Goal: Task Accomplishment & Management: Manage account settings

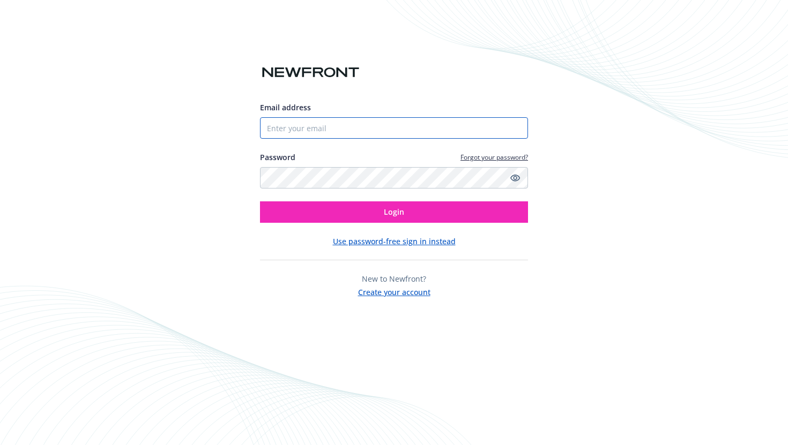
click at [420, 124] on input "Email address" at bounding box center [394, 127] width 268 height 21
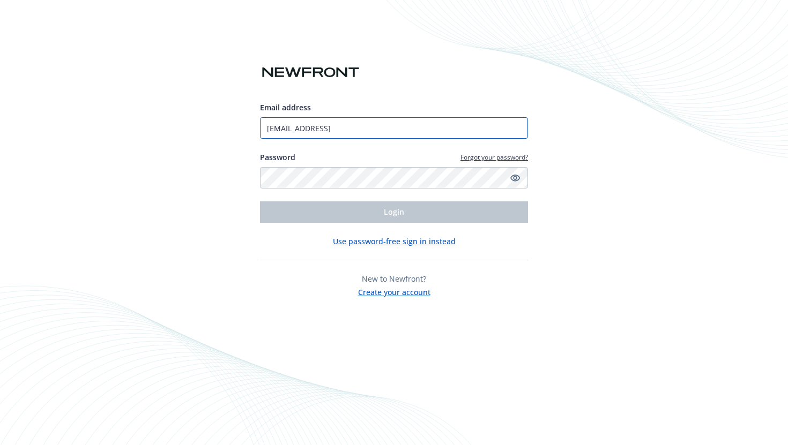
type input "[EMAIL_ADDRESS]"
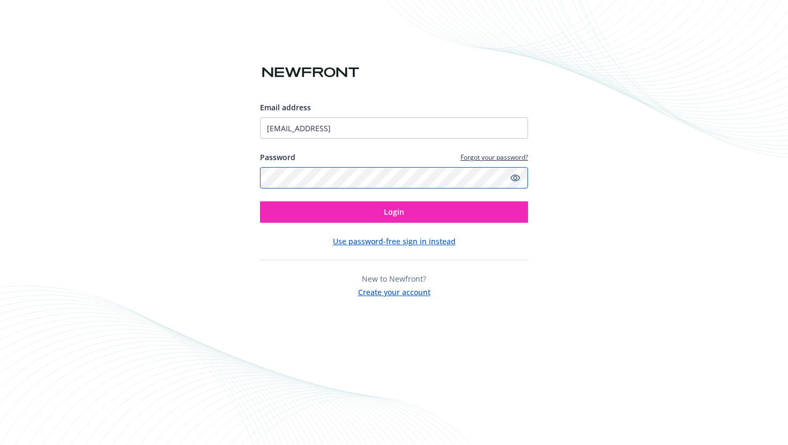
click at [260, 202] on button "Login" at bounding box center [394, 212] width 268 height 21
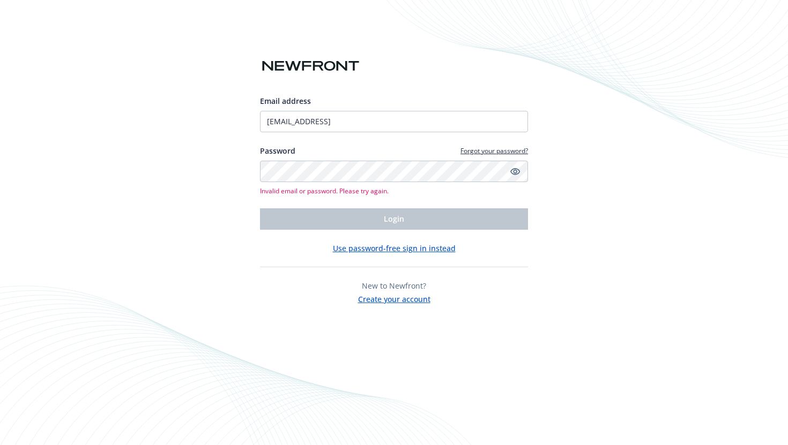
click at [396, 249] on button "Use password-free sign in instead" at bounding box center [394, 248] width 123 height 11
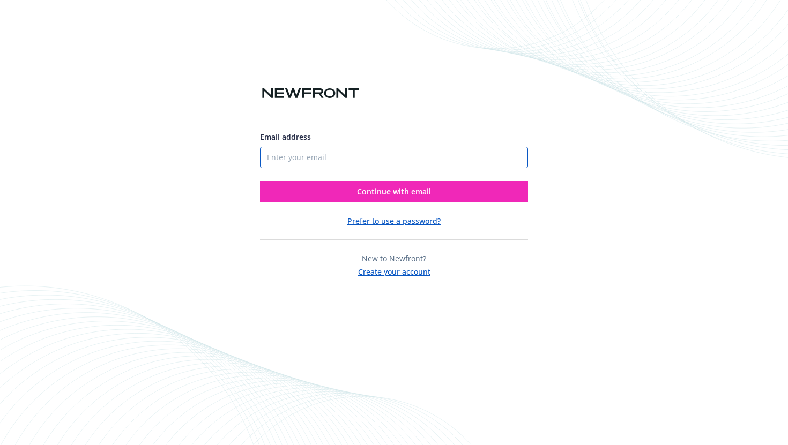
click at [380, 157] on input "Email address" at bounding box center [394, 157] width 268 height 21
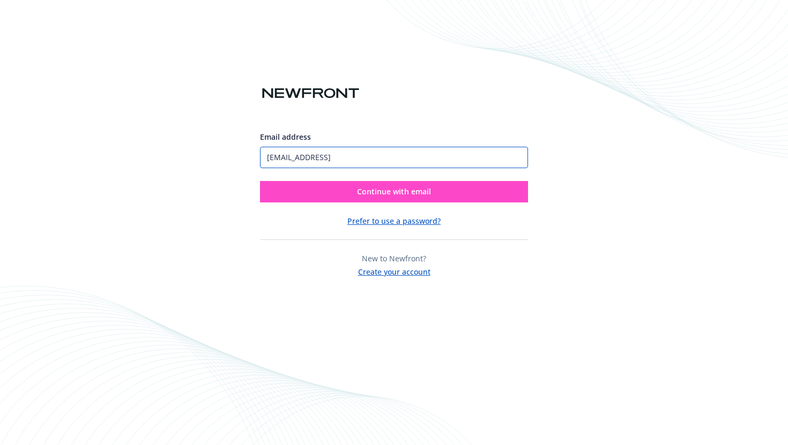
type input "[EMAIL_ADDRESS]"
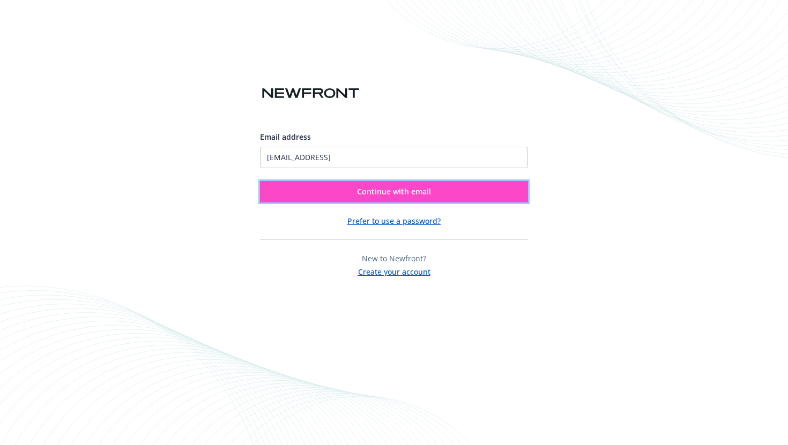
click at [385, 190] on span "Continue with email" at bounding box center [394, 192] width 74 height 10
